Goal: Transaction & Acquisition: Purchase product/service

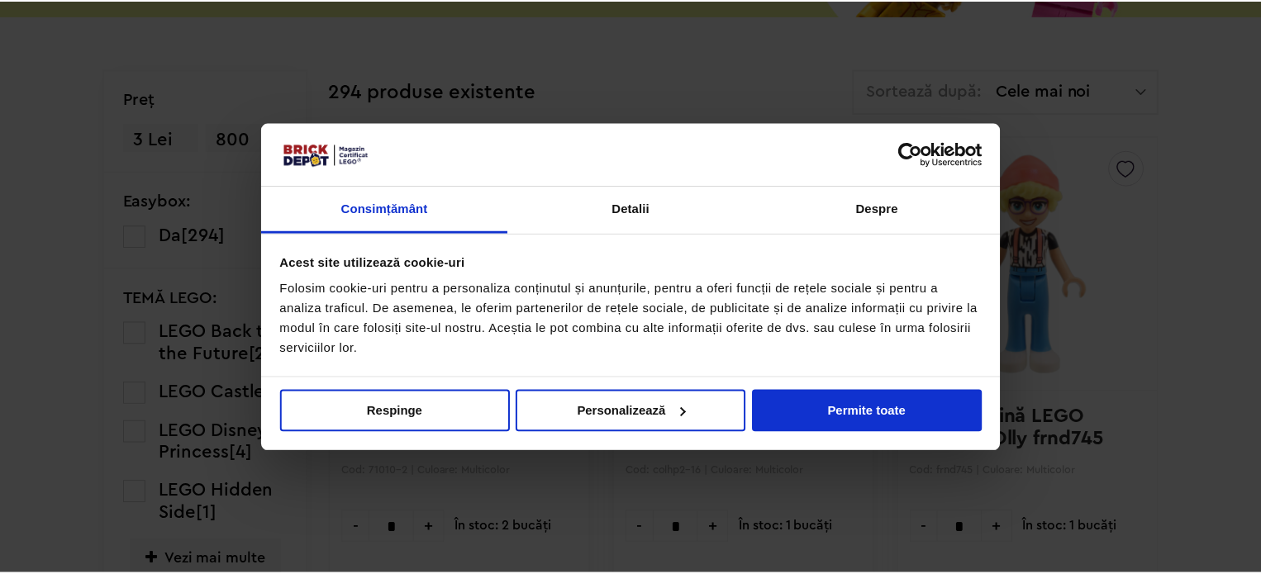
scroll to position [453, 0]
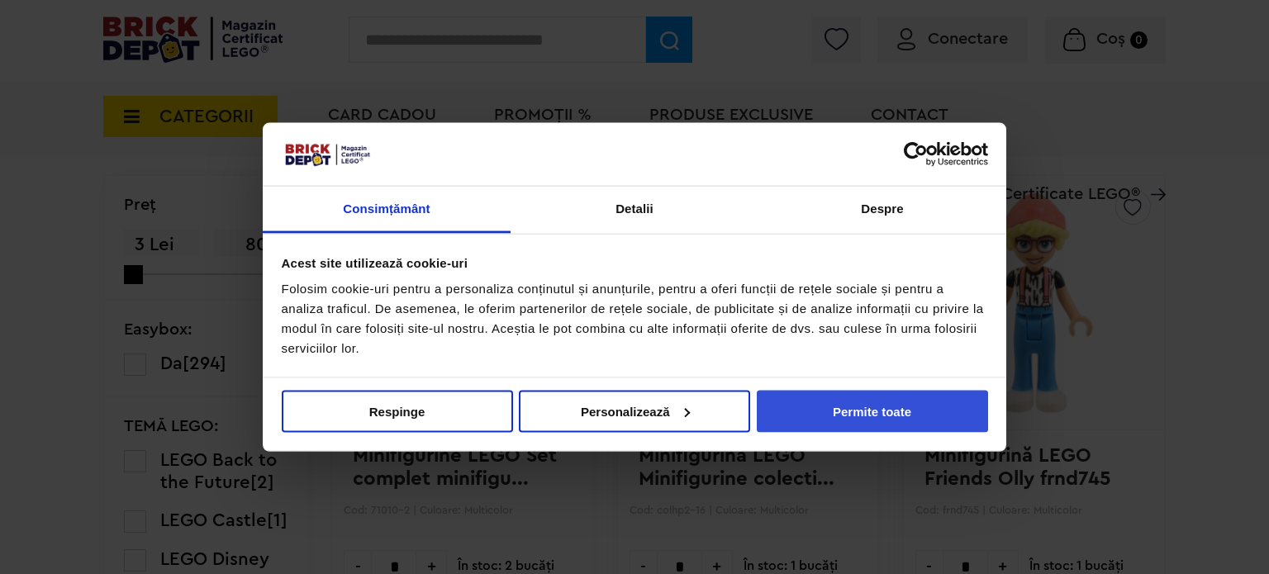
click at [913, 409] on button "Permite toate" at bounding box center [872, 411] width 231 height 42
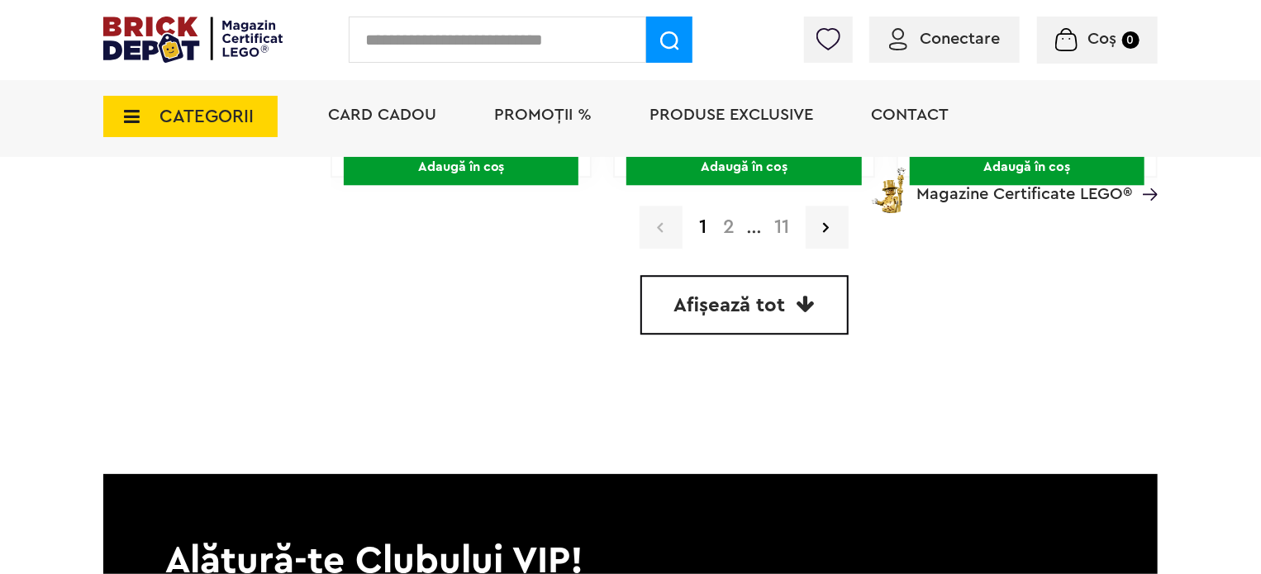
scroll to position [5245, 0]
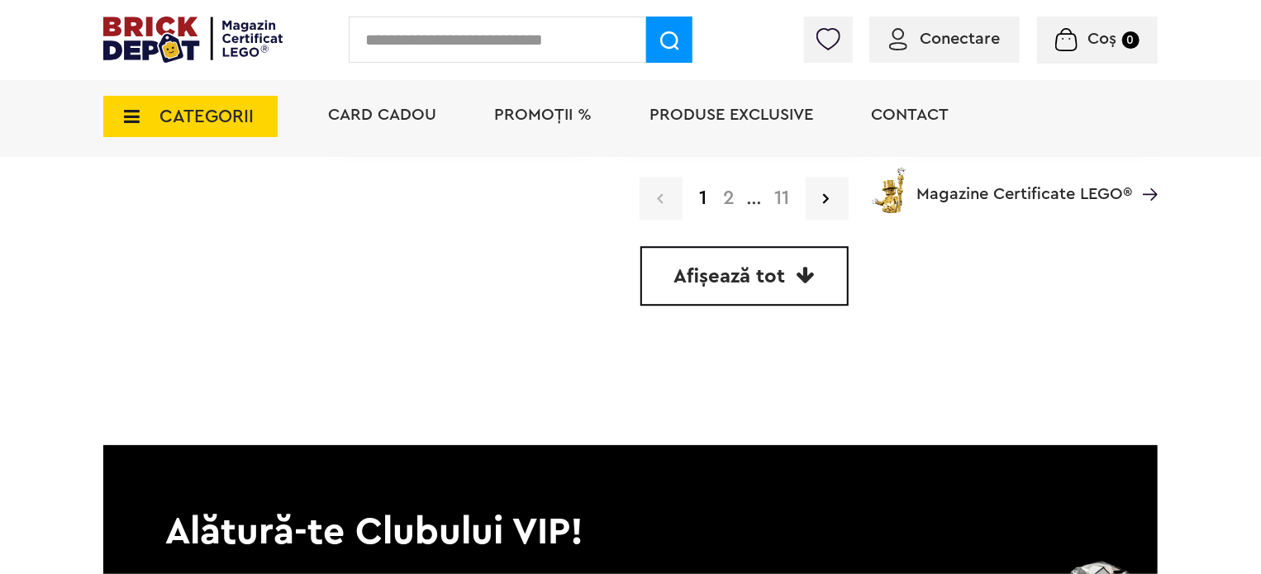
click at [791, 278] on link "Afișează tot" at bounding box center [744, 275] width 208 height 59
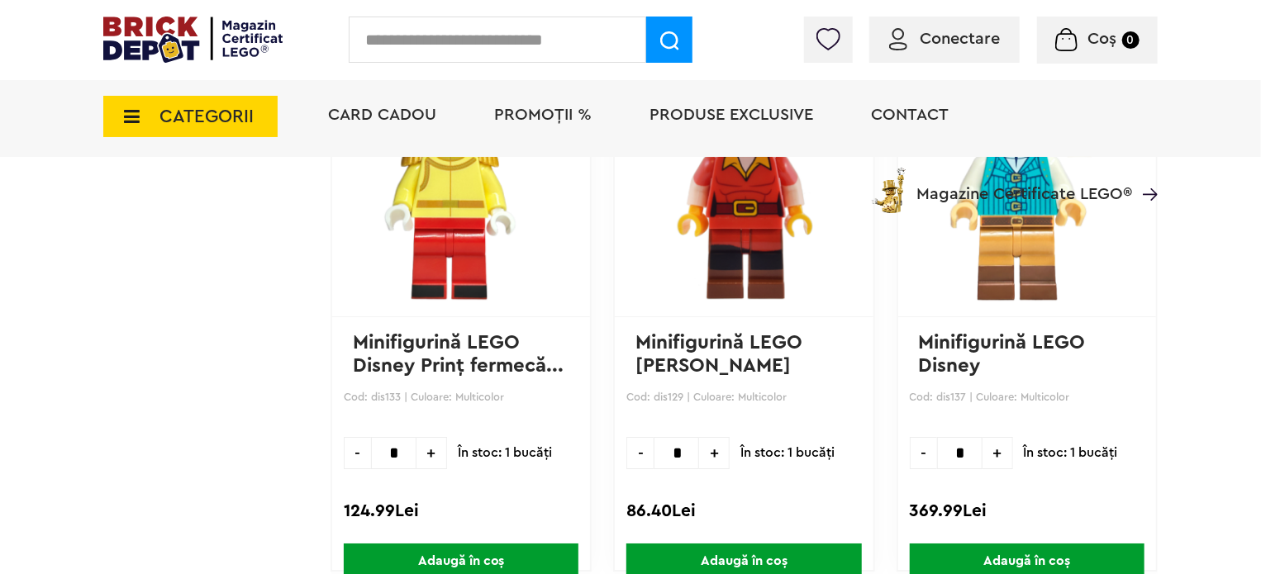
scroll to position [2552, 0]
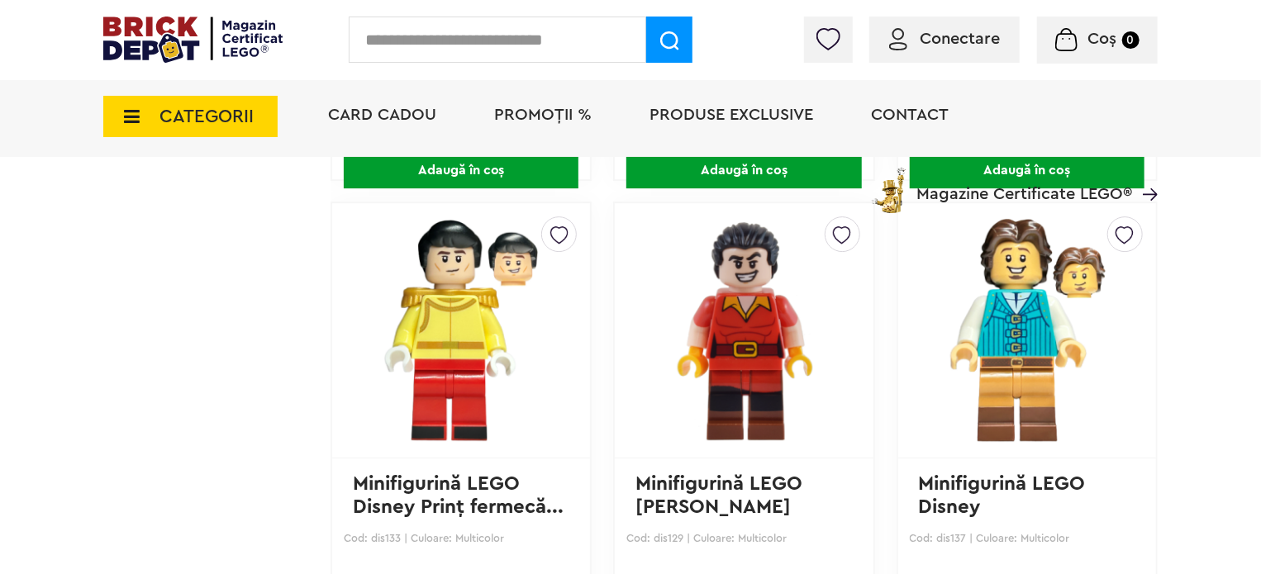
click at [555, 63] on div "Conectare Coș 0" at bounding box center [630, 40] width 1261 height 80
click at [551, 50] on input "text" at bounding box center [497, 40] width 297 height 46
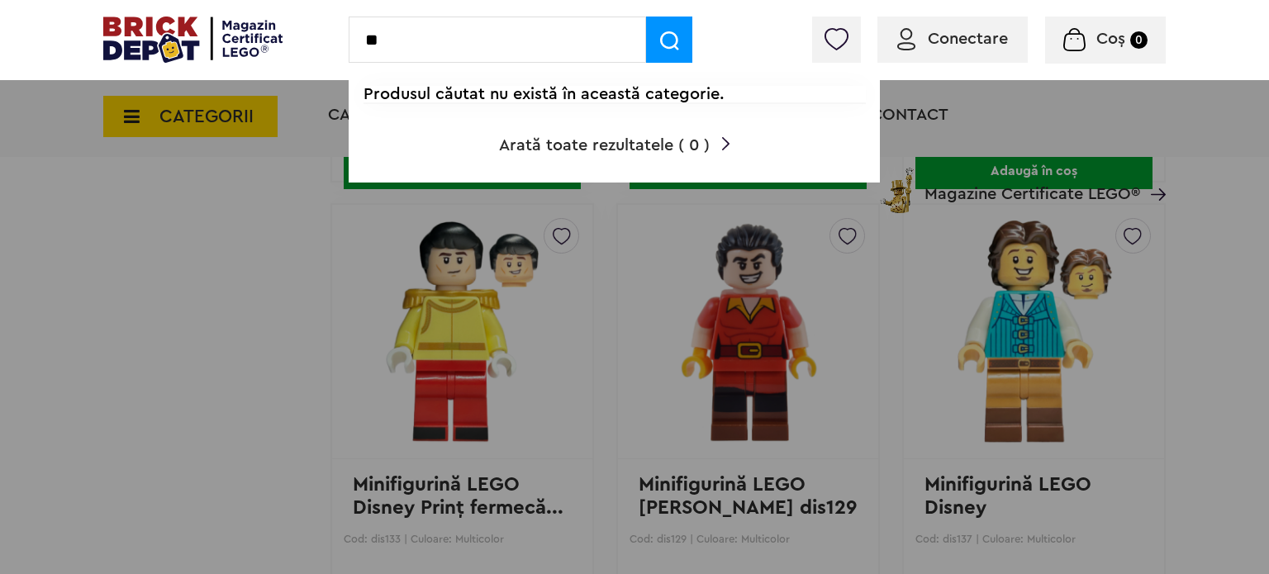
type input "*"
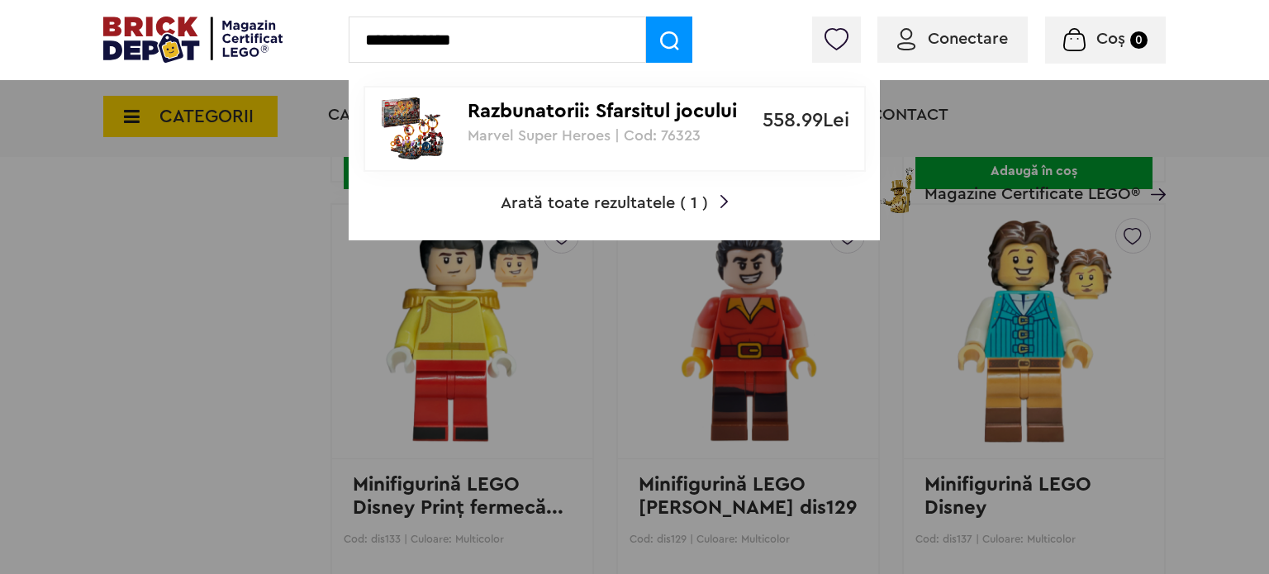
type input "**********"
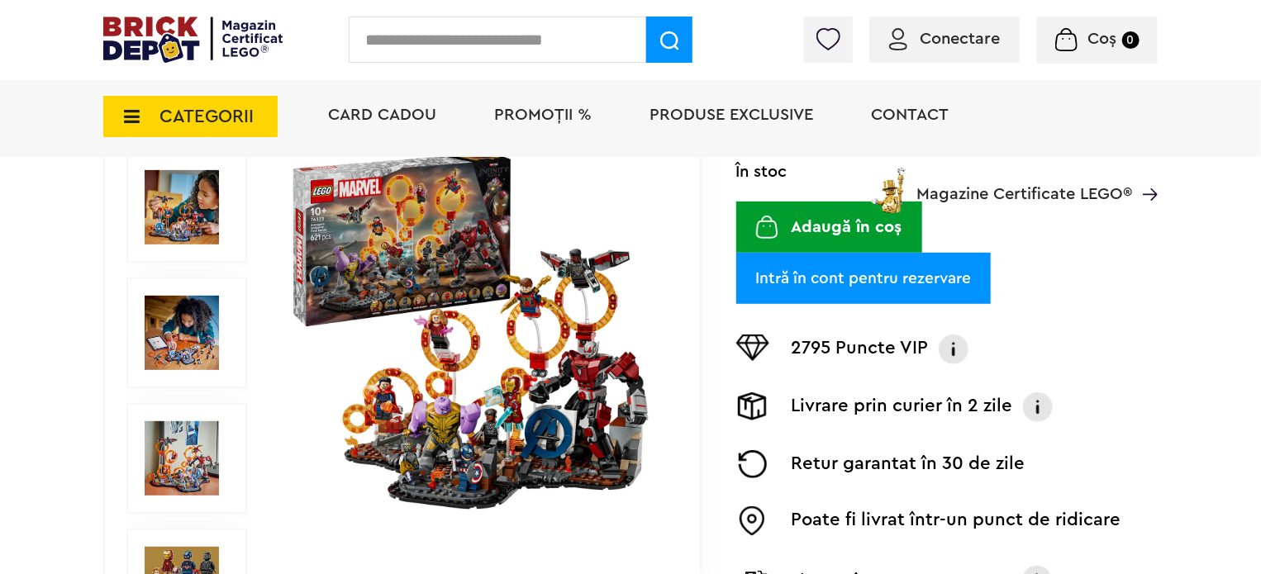
scroll to position [330, 0]
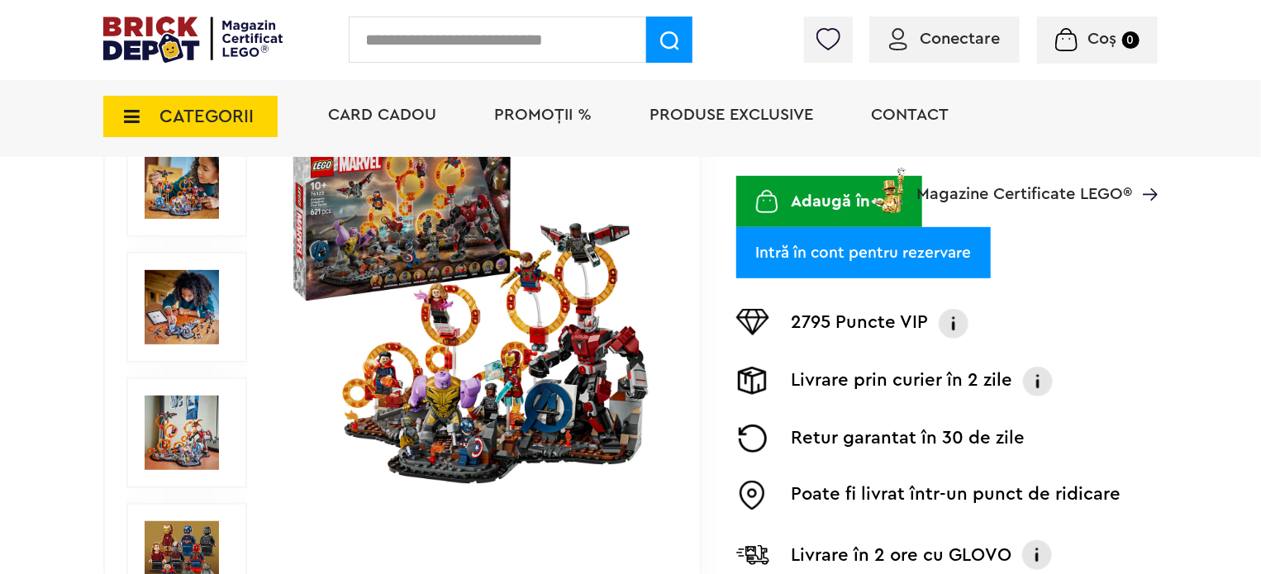
click at [182, 411] on img at bounding box center [182, 433] width 74 height 74
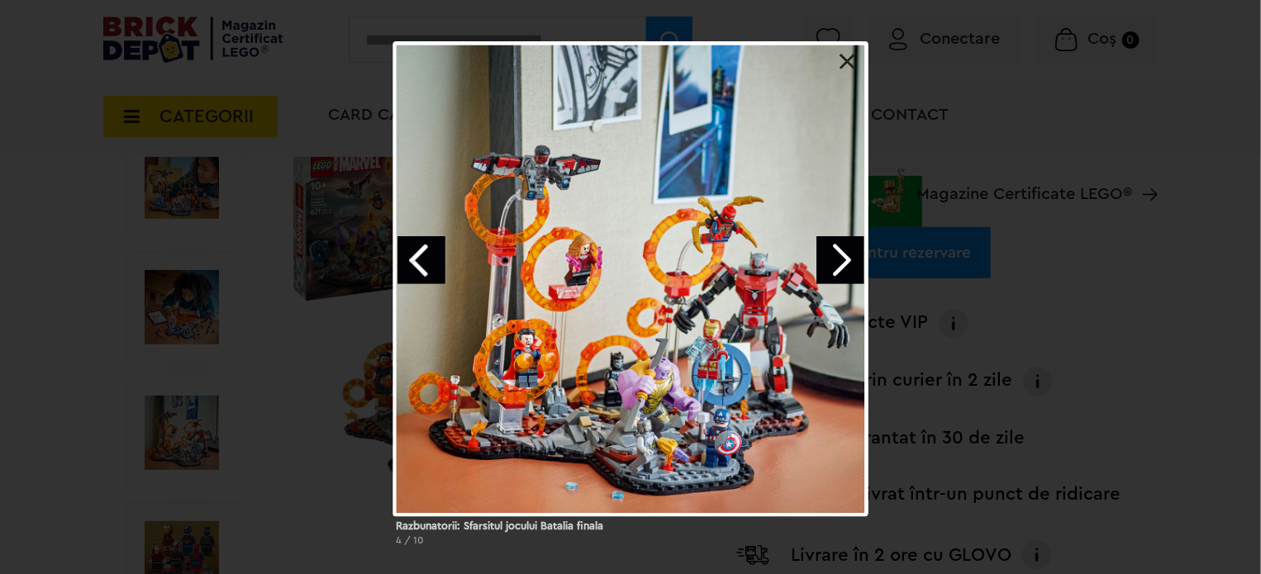
click at [831, 250] on link "Next image" at bounding box center [840, 260] width 48 height 48
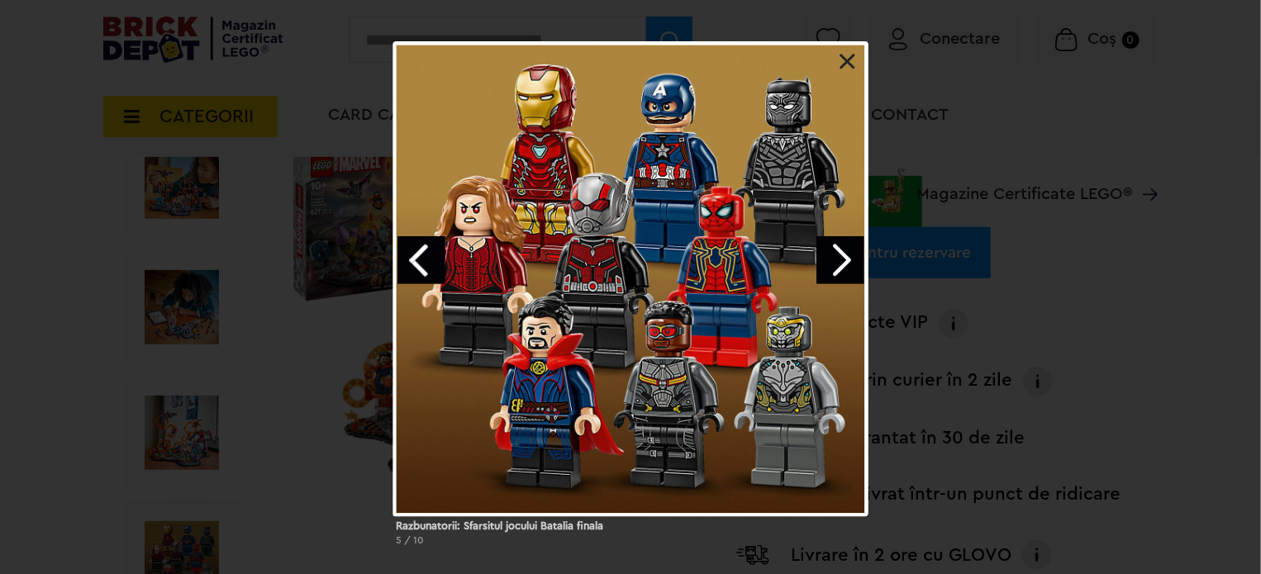
click at [836, 254] on link "Next image" at bounding box center [840, 260] width 48 height 48
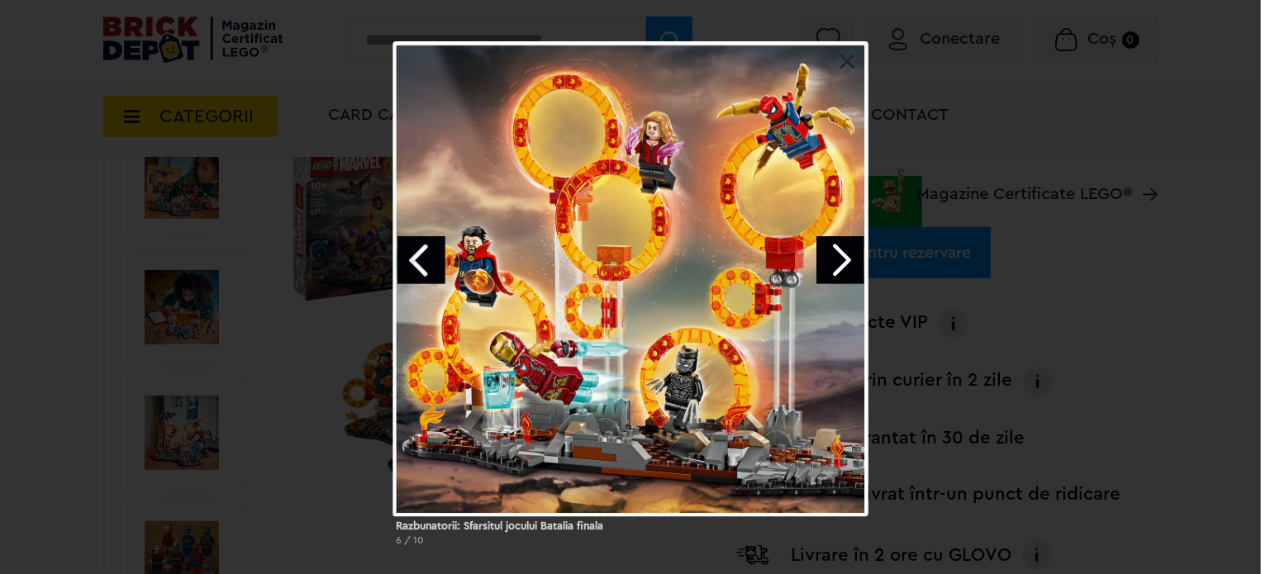
click at [836, 254] on link "Next image" at bounding box center [840, 260] width 48 height 48
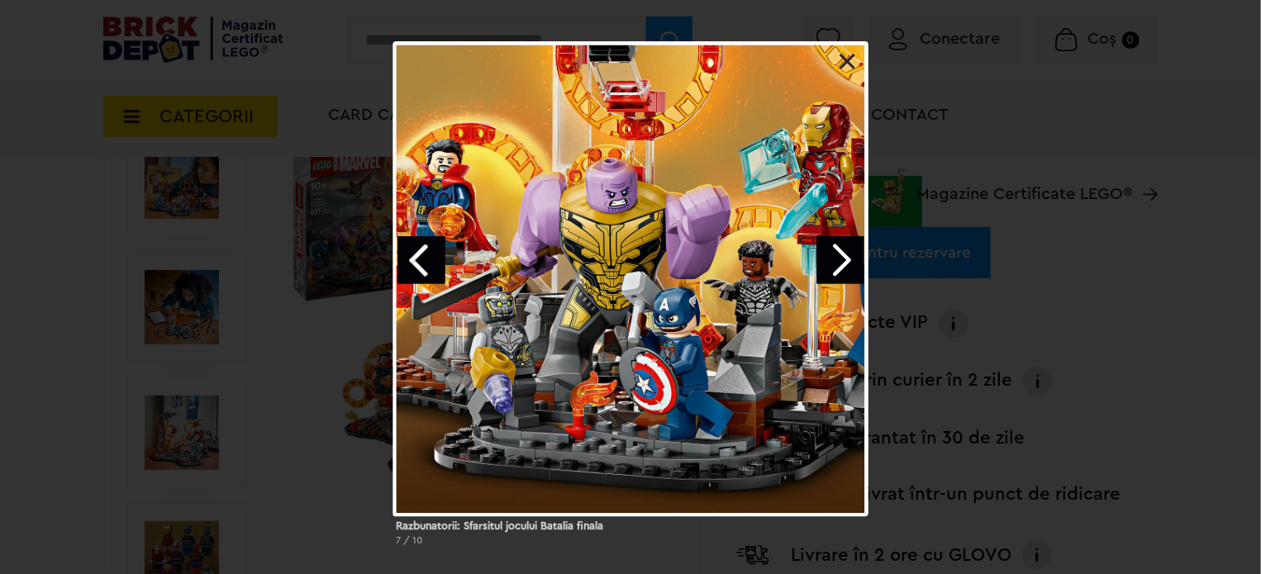
click at [849, 62] on link at bounding box center [847, 62] width 17 height 17
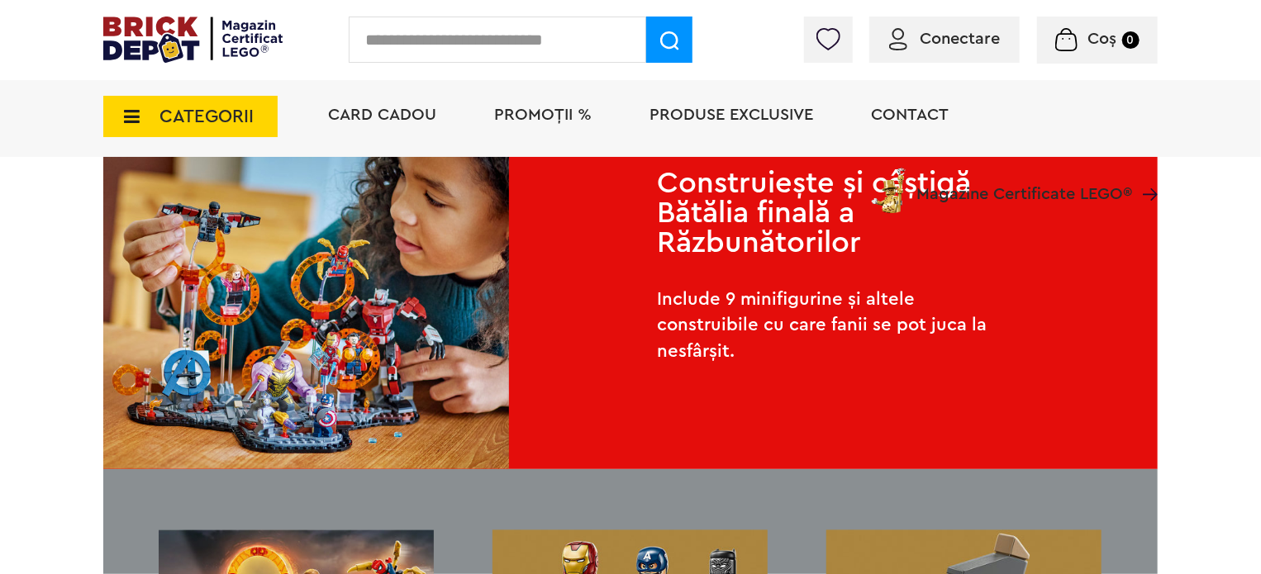
scroll to position [1569, 0]
